Goal: Find specific page/section: Find specific page/section

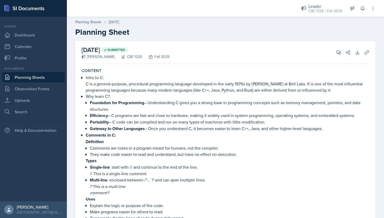
scroll to position [270, 0]
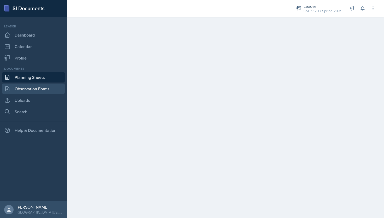
click at [41, 85] on link "Observation Forms" at bounding box center [33, 89] width 63 height 10
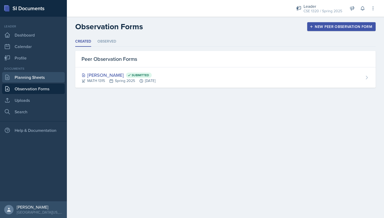
click at [39, 75] on link "Planning Sheets" at bounding box center [33, 77] width 63 height 10
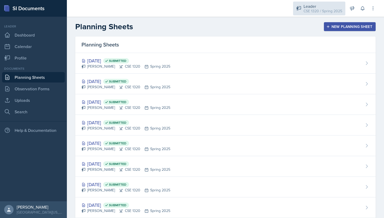
click at [312, 10] on div "CSE 1320 / Spring 2025" at bounding box center [322, 10] width 39 height 5
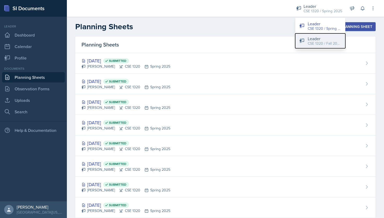
click at [316, 38] on div "Leader" at bounding box center [323, 38] width 33 height 6
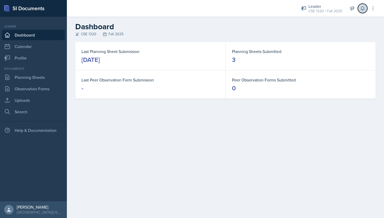
click at [361, 10] on icon at bounding box center [362, 8] width 5 height 5
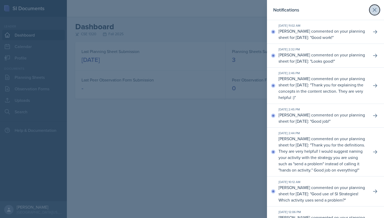
click at [373, 14] on button at bounding box center [374, 10] width 10 height 10
